Goal: Use online tool/utility

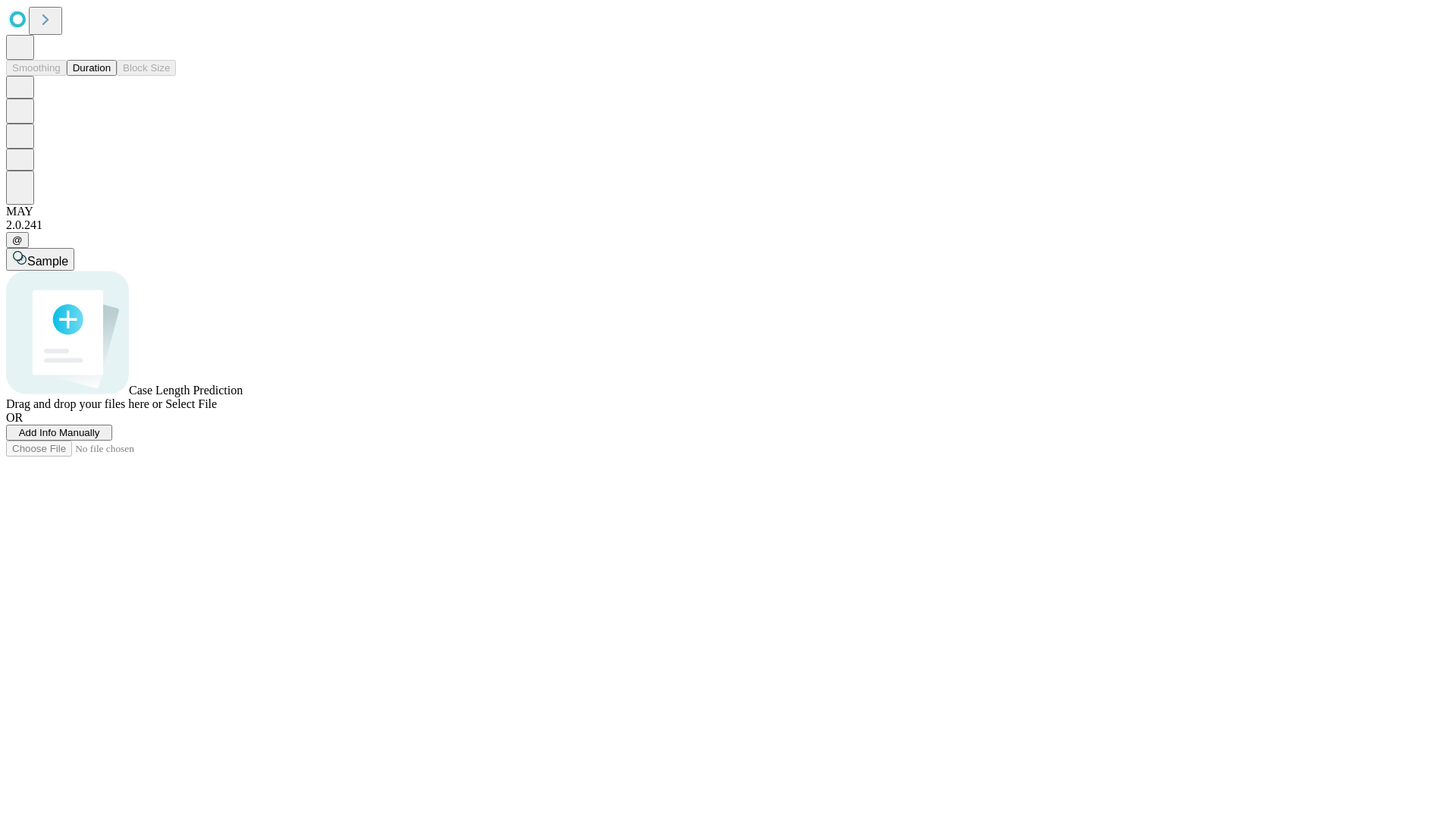
click at [111, 76] on button "Duration" at bounding box center [91, 68] width 50 height 16
click at [100, 438] on span "Add Info Manually" at bounding box center [59, 433] width 81 height 11
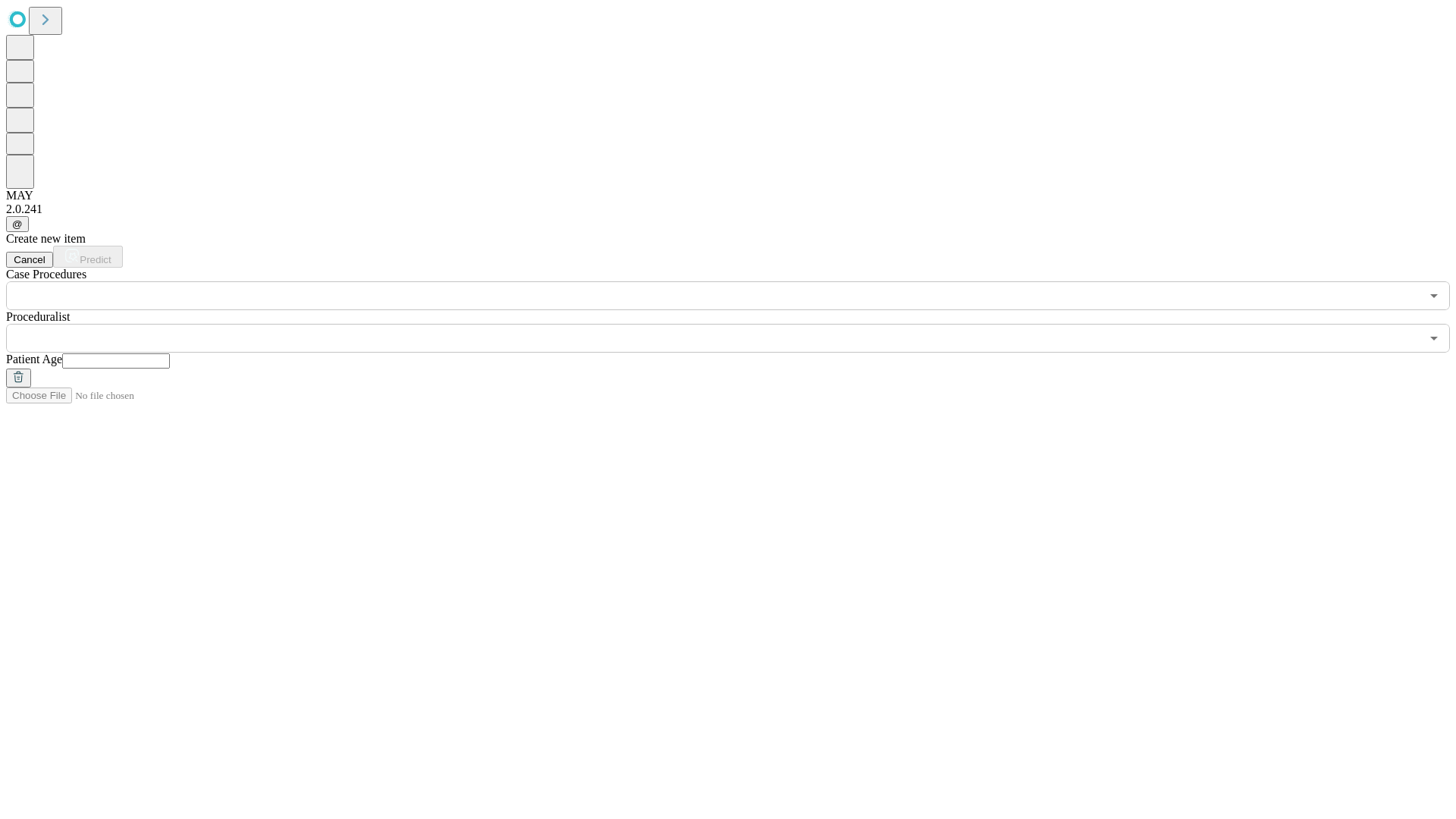
click at [170, 353] on input "text" at bounding box center [116, 360] width 107 height 15
type input "**"
click at [739, 324] on input "text" at bounding box center [713, 338] width 1415 height 28
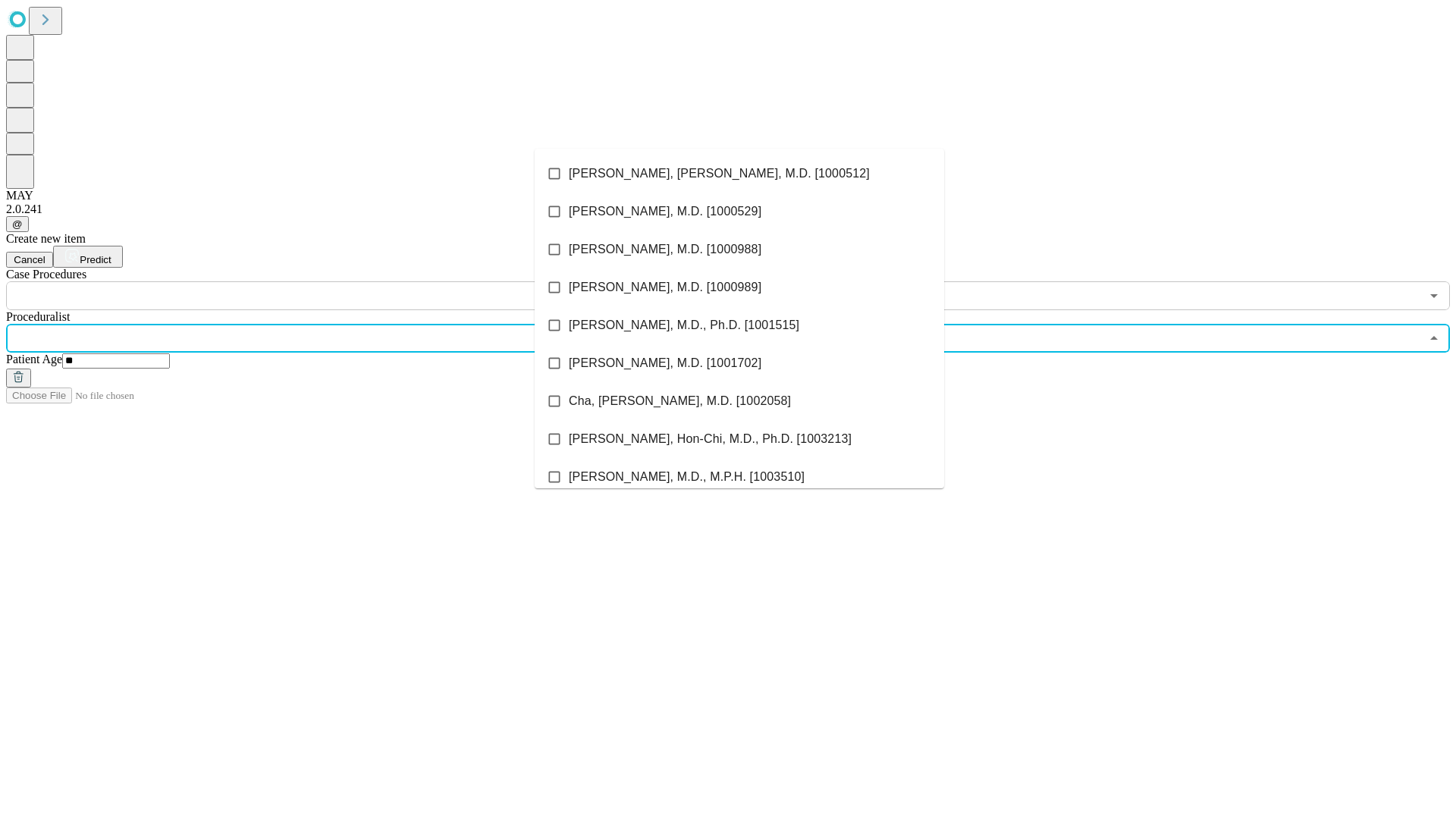
click at [739, 174] on li "[PERSON_NAME], [PERSON_NAME], M.D. [1000512]" at bounding box center [739, 174] width 409 height 38
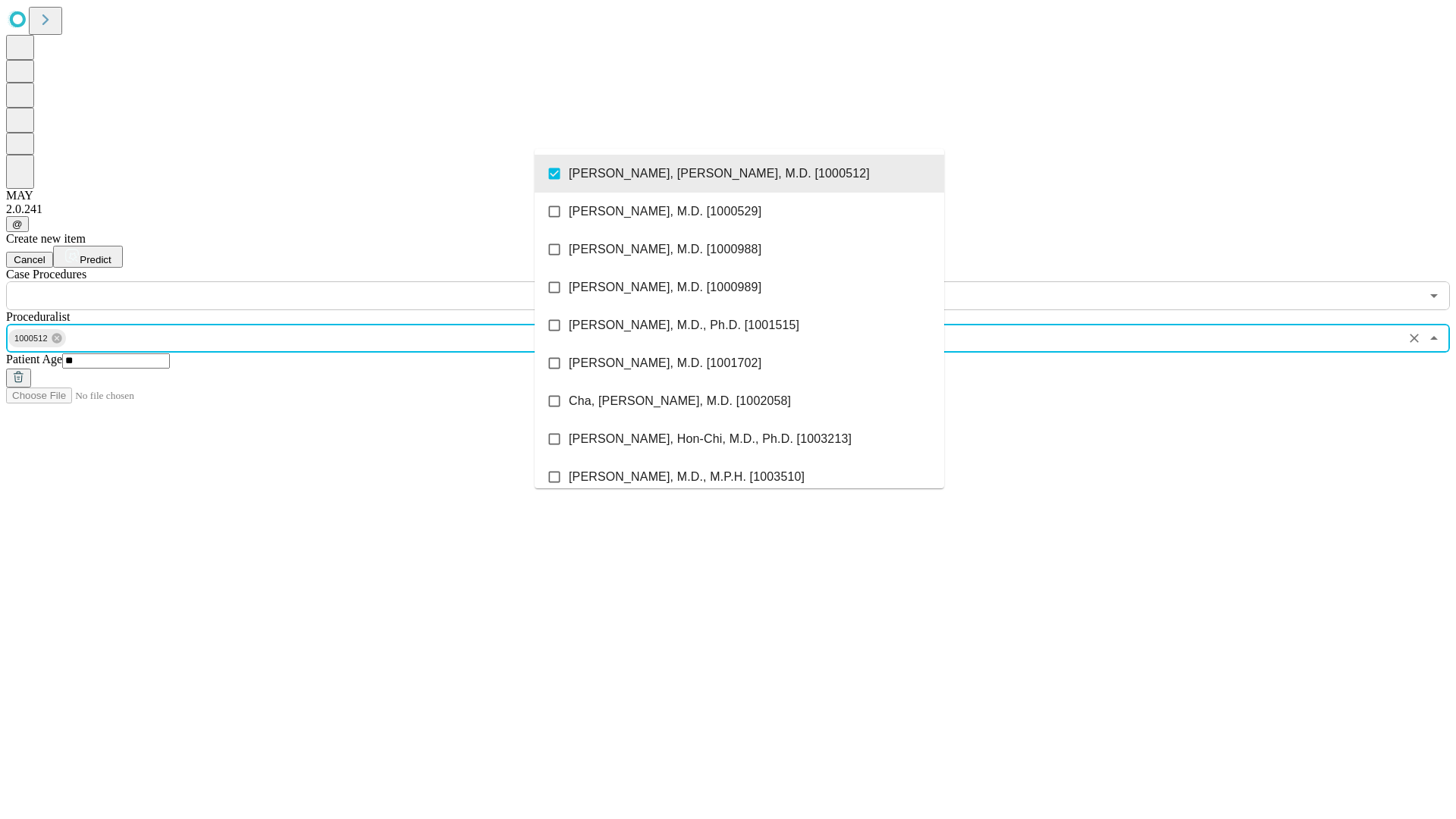
click at [318, 281] on input "text" at bounding box center [713, 295] width 1415 height 28
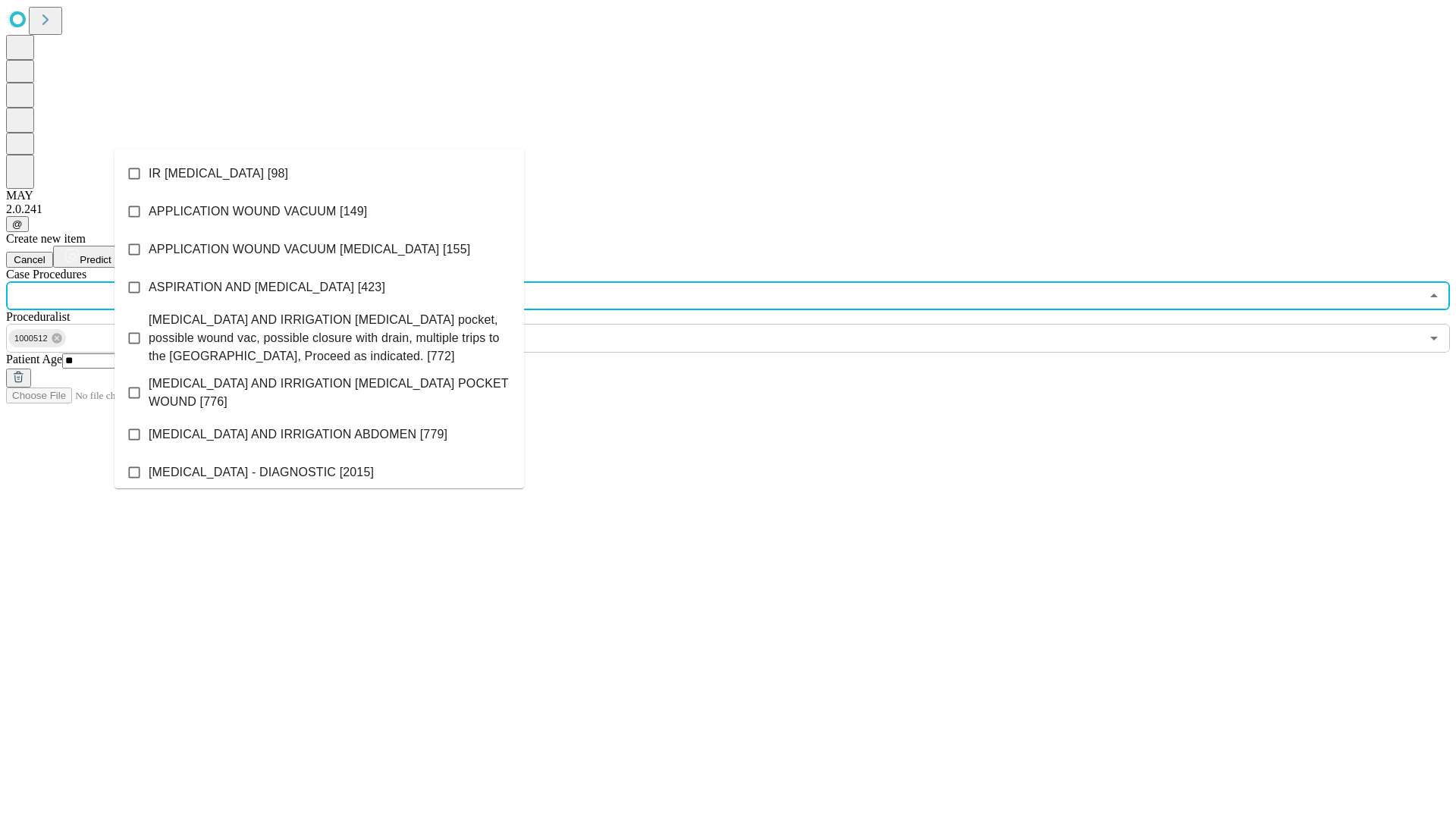
click at [319, 174] on li "IR [MEDICAL_DATA] [98]" at bounding box center [319, 174] width 409 height 38
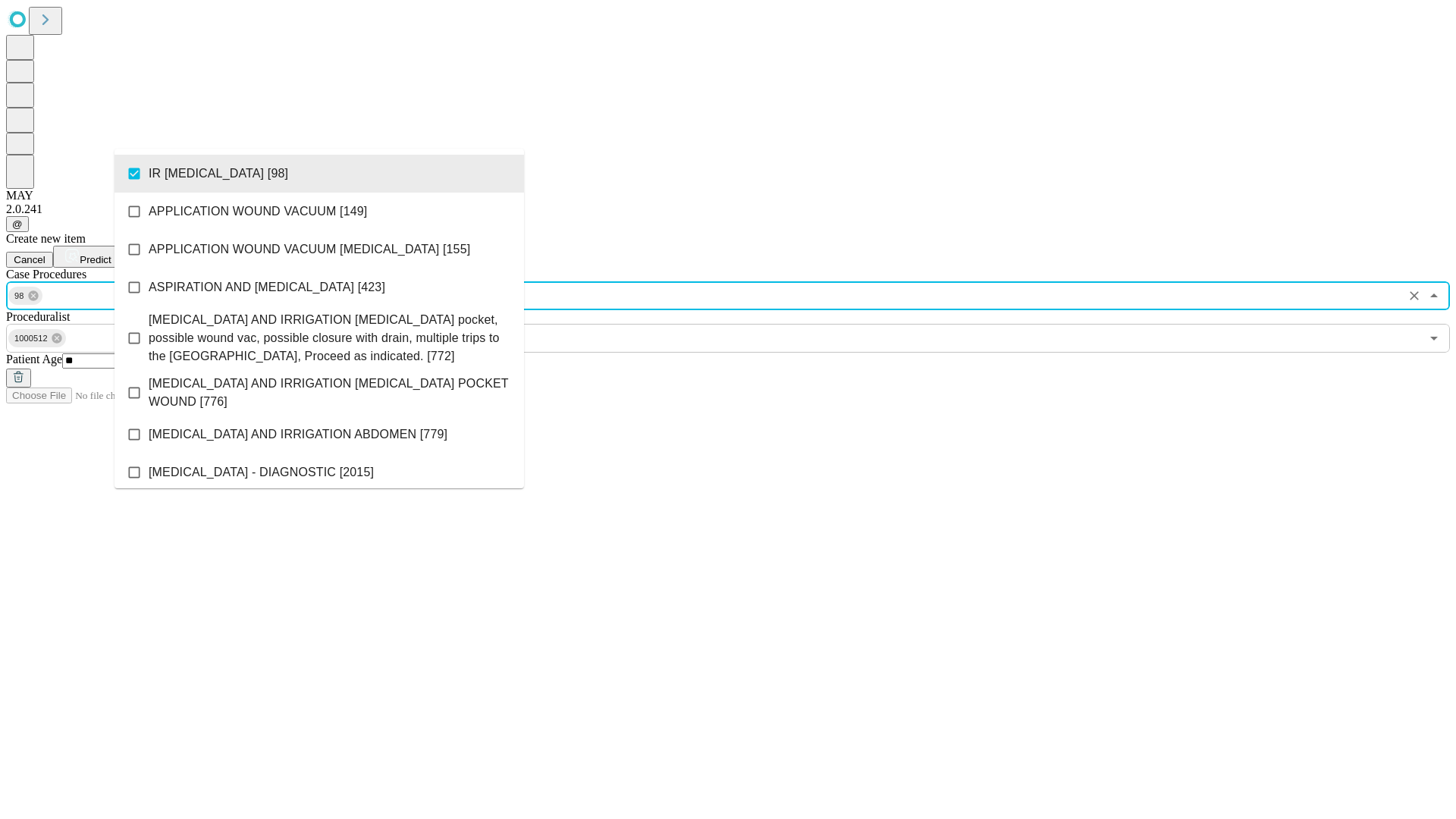
click at [111, 254] on span "Predict" at bounding box center [95, 260] width 31 height 11
